Goal: Task Accomplishment & Management: Use online tool/utility

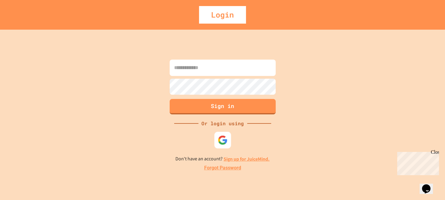
click at [226, 136] on img at bounding box center [222, 140] width 10 height 10
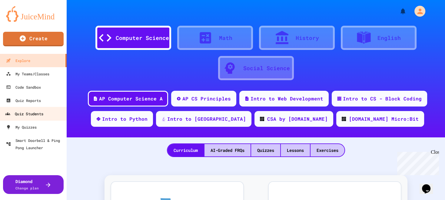
click at [38, 113] on div "Quiz Students" at bounding box center [24, 114] width 38 height 8
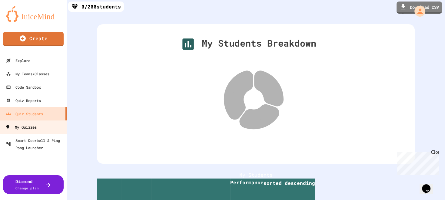
click at [16, 125] on div "My Quizzes" at bounding box center [20, 128] width 31 height 8
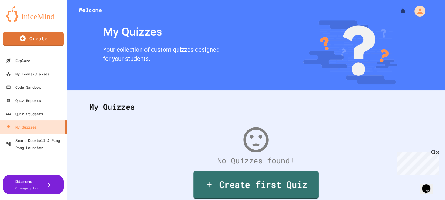
click at [249, 185] on link "Create first Quiz" at bounding box center [255, 185] width 125 height 28
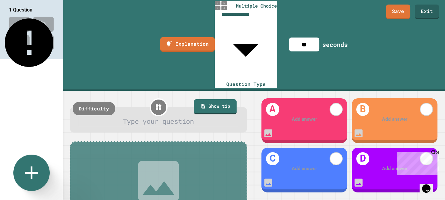
click at [36, 171] on icon at bounding box center [32, 173] width 22 height 22
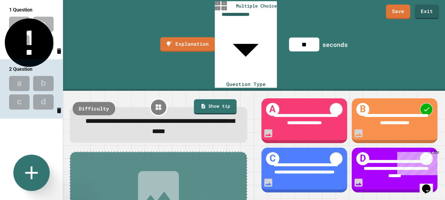
click at [36, 170] on icon at bounding box center [32, 173] width 22 height 22
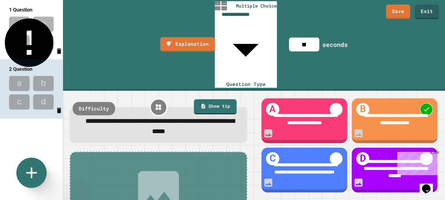
scroll to position [23, 0]
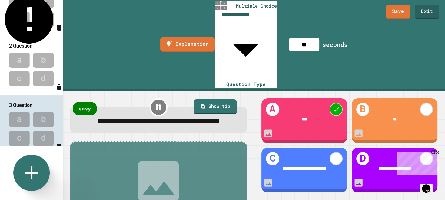
click at [31, 174] on icon at bounding box center [31, 173] width 13 height 13
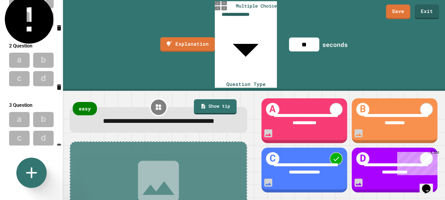
scroll to position [80, 0]
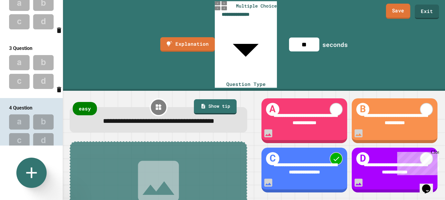
click at [393, 12] on link "Save" at bounding box center [398, 11] width 24 height 15
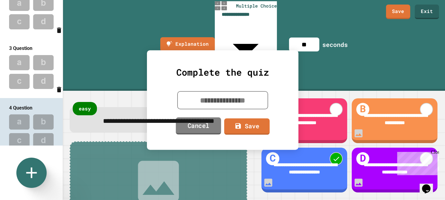
click at [201, 122] on link "Cancel" at bounding box center [198, 125] width 45 height 17
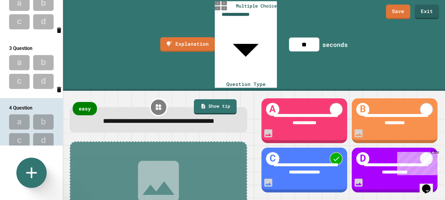
scroll to position [0, 0]
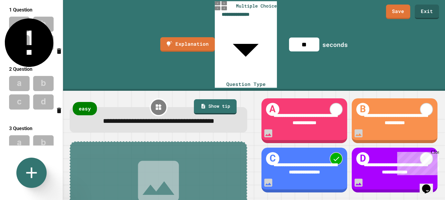
click at [31, 33] on img at bounding box center [31, 34] width 63 height 40
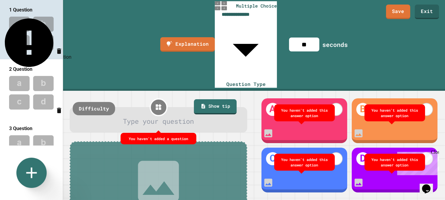
click at [57, 50] on icon "Delete question" at bounding box center [59, 50] width 4 height 5
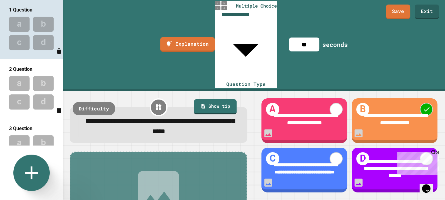
click at [30, 169] on icon at bounding box center [31, 173] width 13 height 13
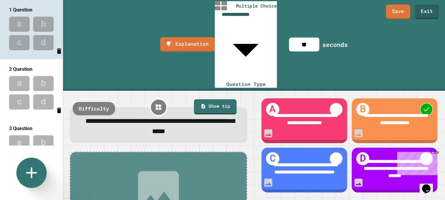
scroll to position [80, 0]
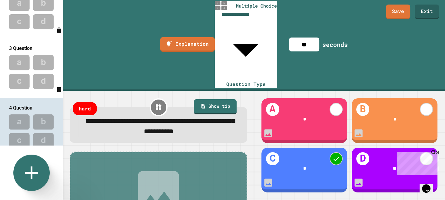
click at [26, 171] on icon at bounding box center [32, 173] width 22 height 22
click at [212, 197] on div "Multiple Choice" at bounding box center [216, 202] width 50 height 11
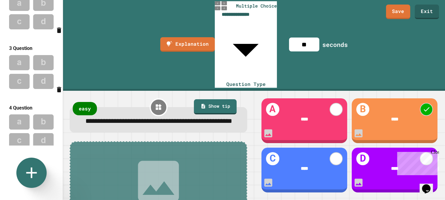
scroll to position [137, 0]
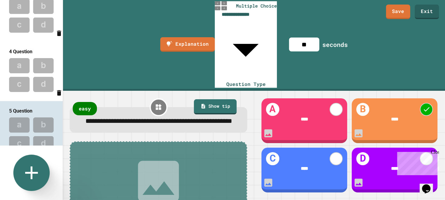
click at [17, 172] on link at bounding box center [31, 173] width 36 height 36
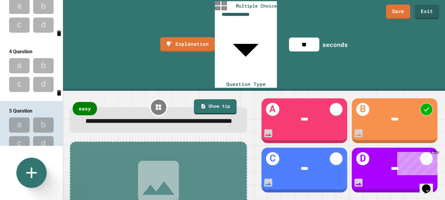
click at [213, 183] on p "Multiple Choice" at bounding box center [220, 186] width 33 height 7
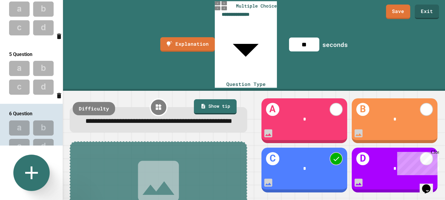
click at [15, 175] on link at bounding box center [31, 173] width 36 height 36
click at [265, 187] on p "25. What is decimal representation of the binary number 101" at bounding box center [271, 190] width 160 height 7
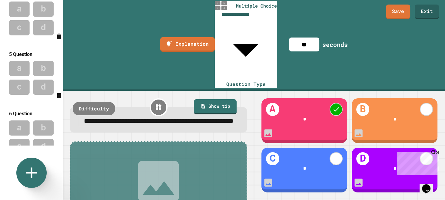
scroll to position [249, 0]
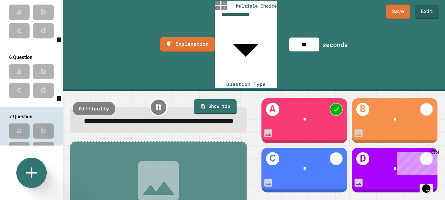
click at [36, 71] on img at bounding box center [31, 81] width 63 height 40
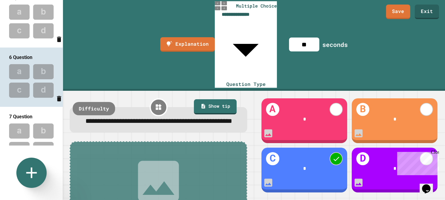
click at [435, 152] on div "Close" at bounding box center [435, 154] width 8 height 8
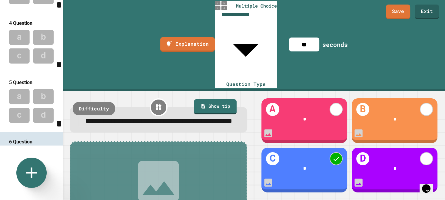
scroll to position [159, 0]
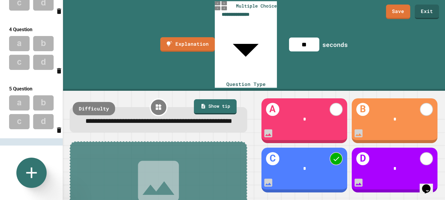
click at [28, 92] on img at bounding box center [31, 112] width 63 height 40
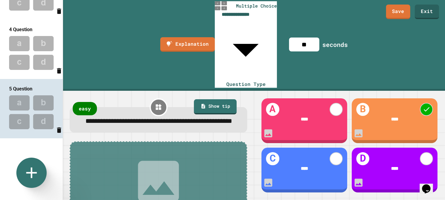
click at [13, 33] on img at bounding box center [31, 53] width 63 height 40
type input "**"
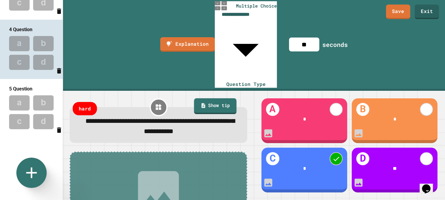
click at [208, 98] on link "Show tip" at bounding box center [215, 106] width 42 height 16
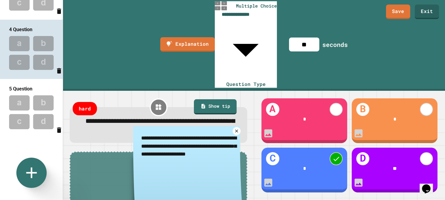
click at [235, 128] on icon at bounding box center [236, 130] width 5 height 5
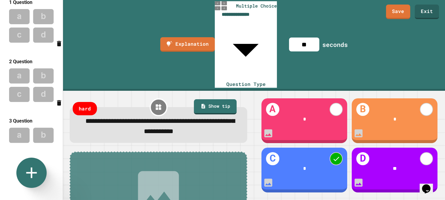
scroll to position [7, 0]
click at [184, 36] on link "Explanation" at bounding box center [188, 43] width 54 height 15
click at [400, 8] on link "Save" at bounding box center [398, 11] width 24 height 15
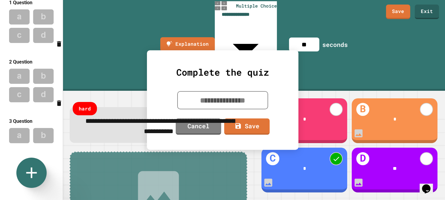
click at [226, 96] on textarea at bounding box center [222, 100] width 91 height 18
type textarea "**********"
click at [256, 128] on link "Save" at bounding box center [246, 126] width 46 height 17
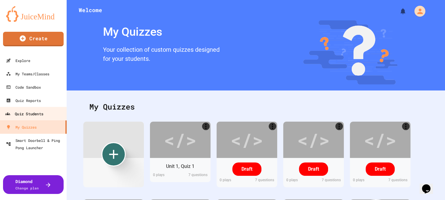
click at [31, 110] on div "Quiz Students" at bounding box center [24, 114] width 38 height 8
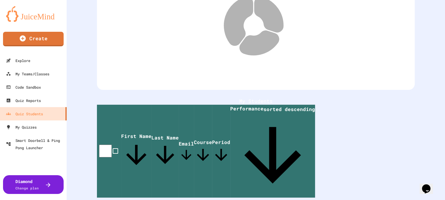
scroll to position [87, 0]
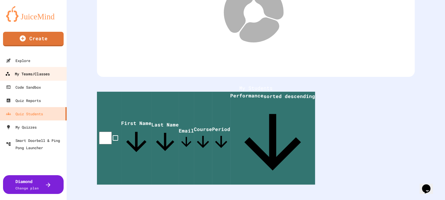
click at [36, 73] on div "My Teams/Classes" at bounding box center [27, 74] width 45 height 8
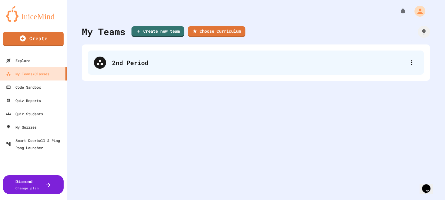
click at [199, 68] on div "2nd Period" at bounding box center [256, 63] width 336 height 24
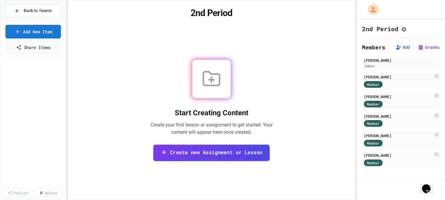
click at [166, 152] on icon at bounding box center [164, 152] width 4 height 5
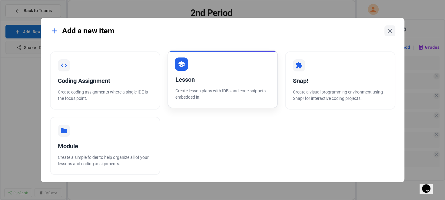
click at [216, 84] on div "Lesson" at bounding box center [222, 79] width 94 height 9
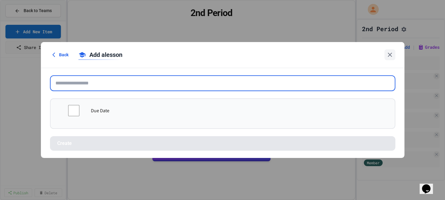
click at [102, 85] on input "text" at bounding box center [222, 83] width 345 height 16
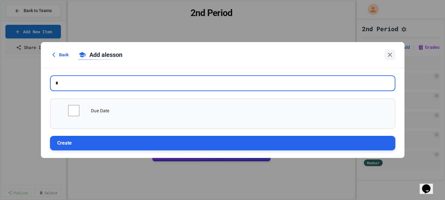
type input "*"
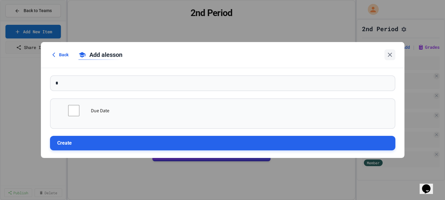
click at [71, 145] on button "Create" at bounding box center [222, 143] width 345 height 15
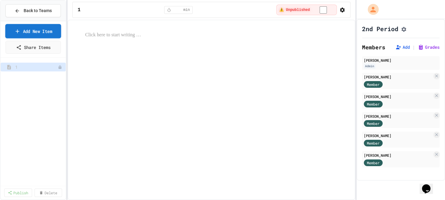
click at [33, 31] on link "Add New Item" at bounding box center [33, 31] width 56 height 14
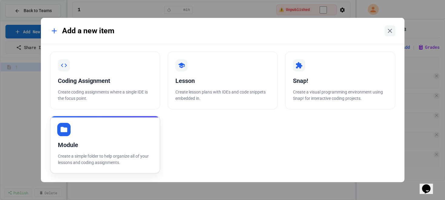
click at [122, 142] on div "Module" at bounding box center [105, 144] width 94 height 9
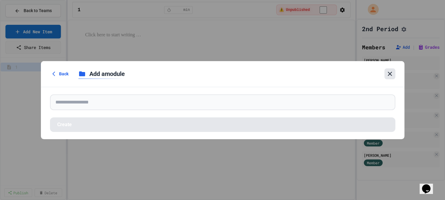
click at [393, 73] on div at bounding box center [389, 73] width 11 height 11
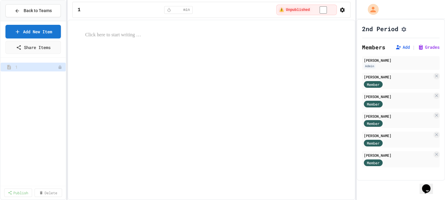
click at [35, 10] on span "Back to Teams" at bounding box center [38, 11] width 28 height 6
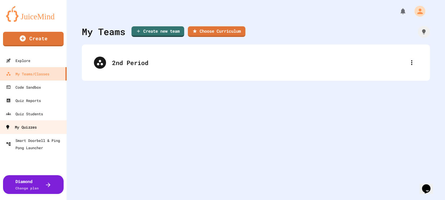
click at [27, 129] on div "My Quizzes" at bounding box center [20, 128] width 31 height 8
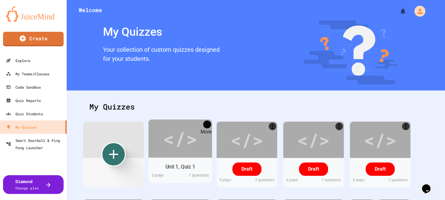
click at [209, 123] on icon "More" at bounding box center [207, 124] width 8 height 8
click at [204, 200] on div at bounding box center [222, 201] width 445 height 0
click at [178, 146] on div "</>" at bounding box center [180, 139] width 34 height 28
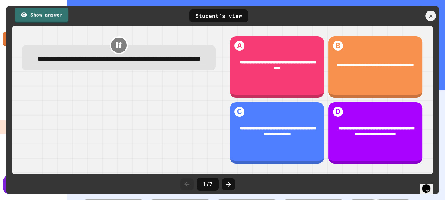
click at [40, 20] on link "Show answer" at bounding box center [42, 15] width 54 height 15
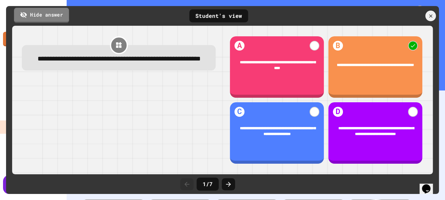
click at [40, 20] on link "Hide answer" at bounding box center [41, 15] width 55 height 15
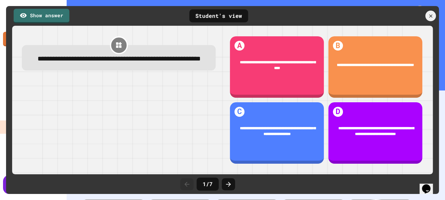
click at [217, 18] on div "Student's view" at bounding box center [218, 15] width 59 height 13
click at [228, 181] on icon at bounding box center [228, 184] width 7 height 7
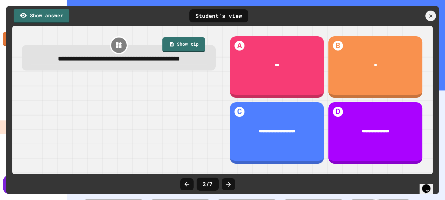
click at [115, 42] on icon at bounding box center [118, 44] width 7 height 7
click at [429, 14] on icon at bounding box center [430, 16] width 7 height 7
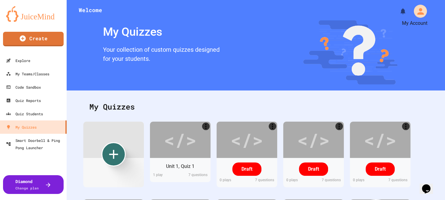
click at [417, 10] on icon "My Account" at bounding box center [420, 11] width 7 height 7
